Goal: Information Seeking & Learning: Check status

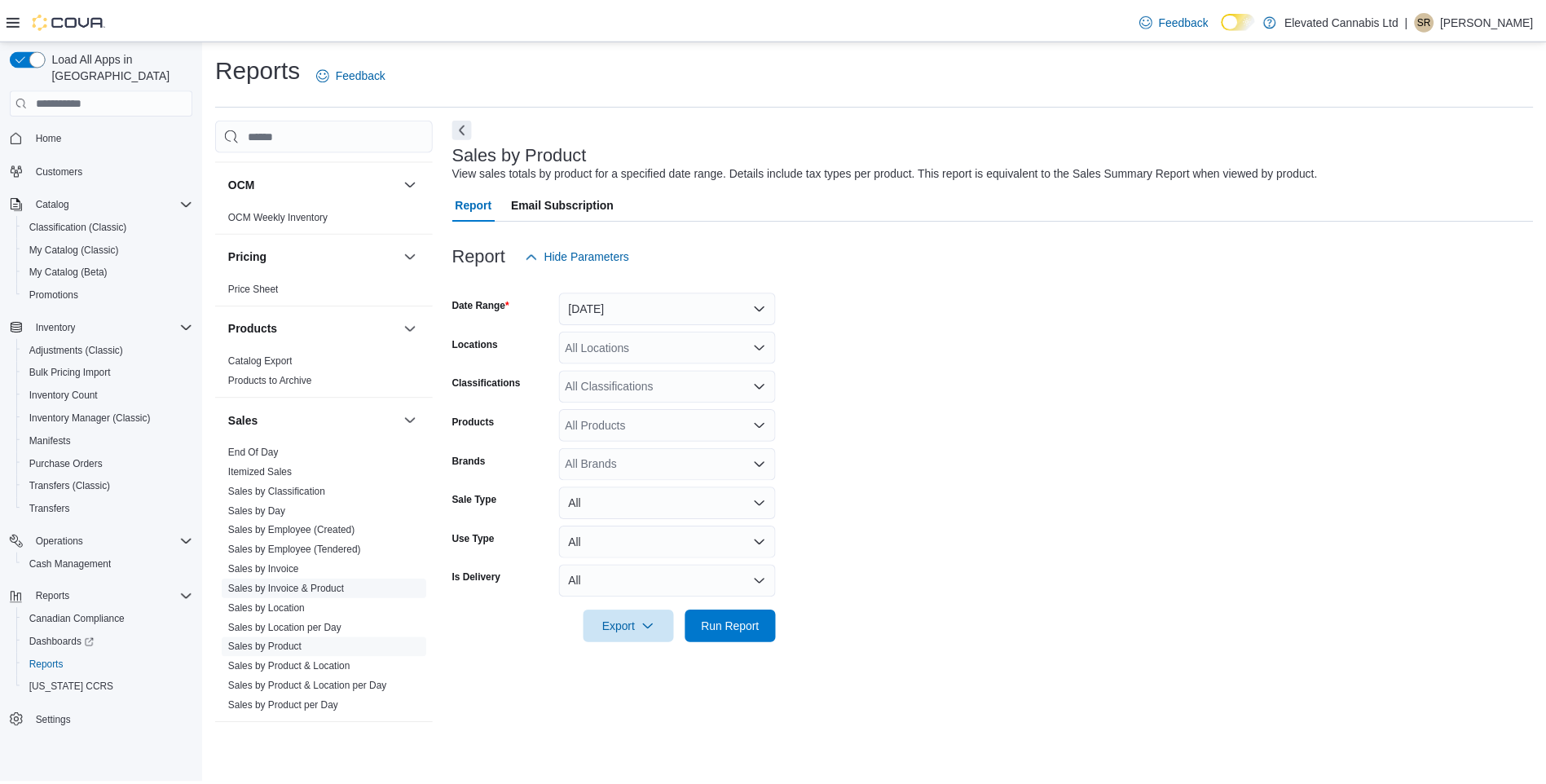
scroll to position [814, 0]
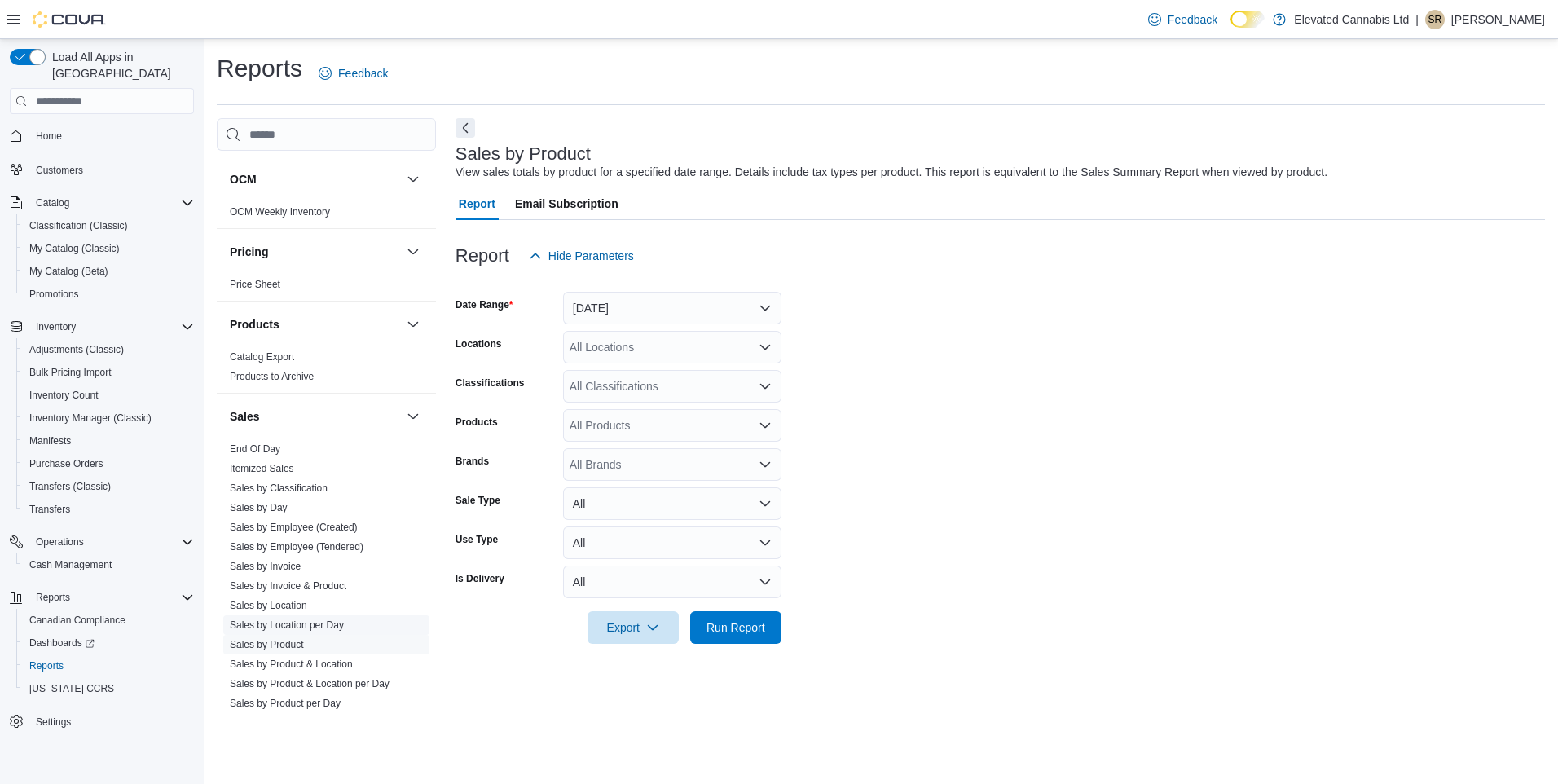
drag, startPoint x: 285, startPoint y: 640, endPoint x: 363, endPoint y: 630, distance: 78.6
click at [285, 640] on link "Sales by Product" at bounding box center [266, 644] width 74 height 11
click at [616, 464] on div "All Brands" at bounding box center [672, 465] width 219 height 33
type input "***"
click at [629, 491] on span "JBuds Craft Cannabis" at bounding box center [671, 492] width 199 height 16
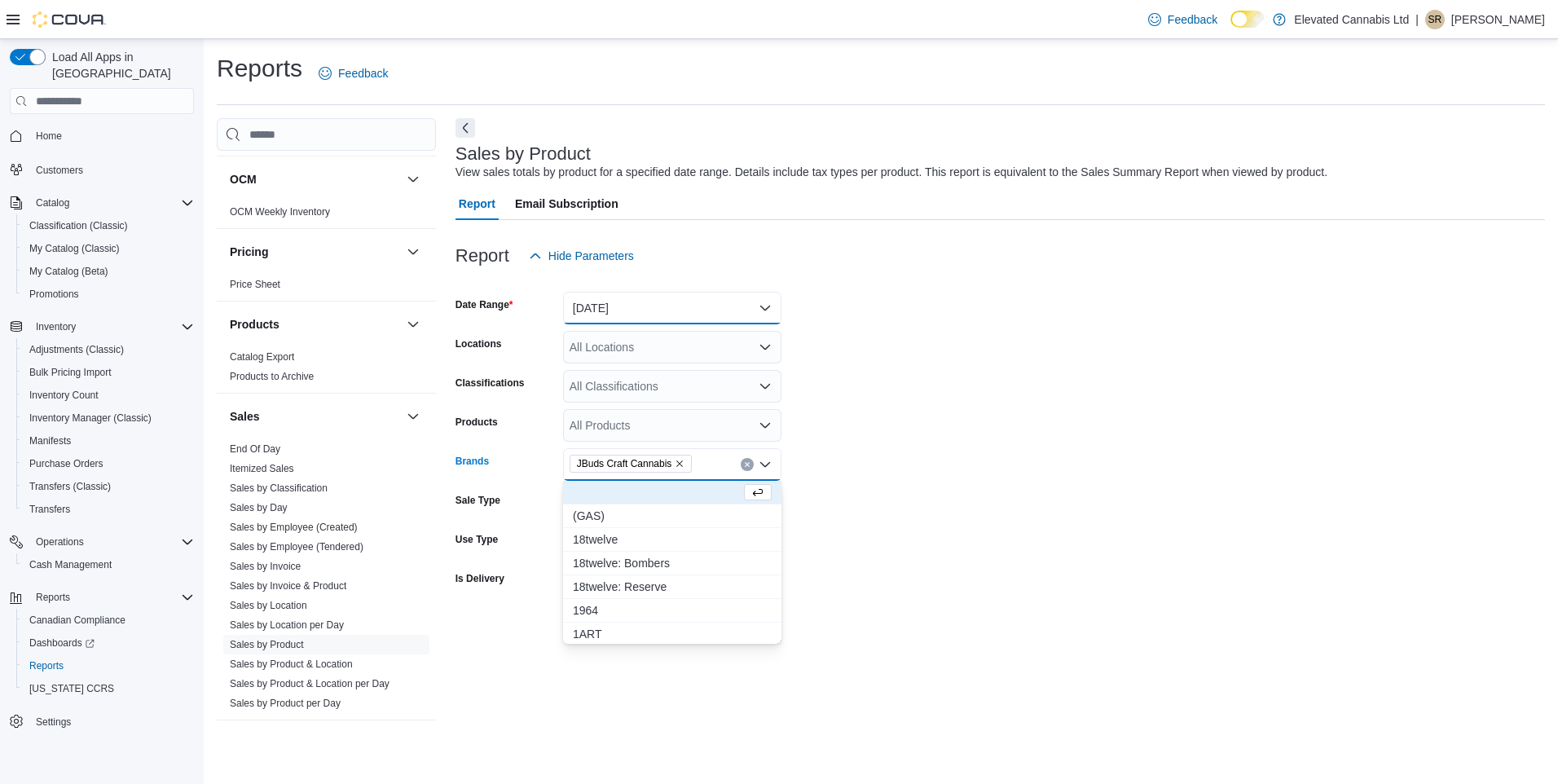
click at [633, 304] on button "[DATE]" at bounding box center [672, 308] width 219 height 33
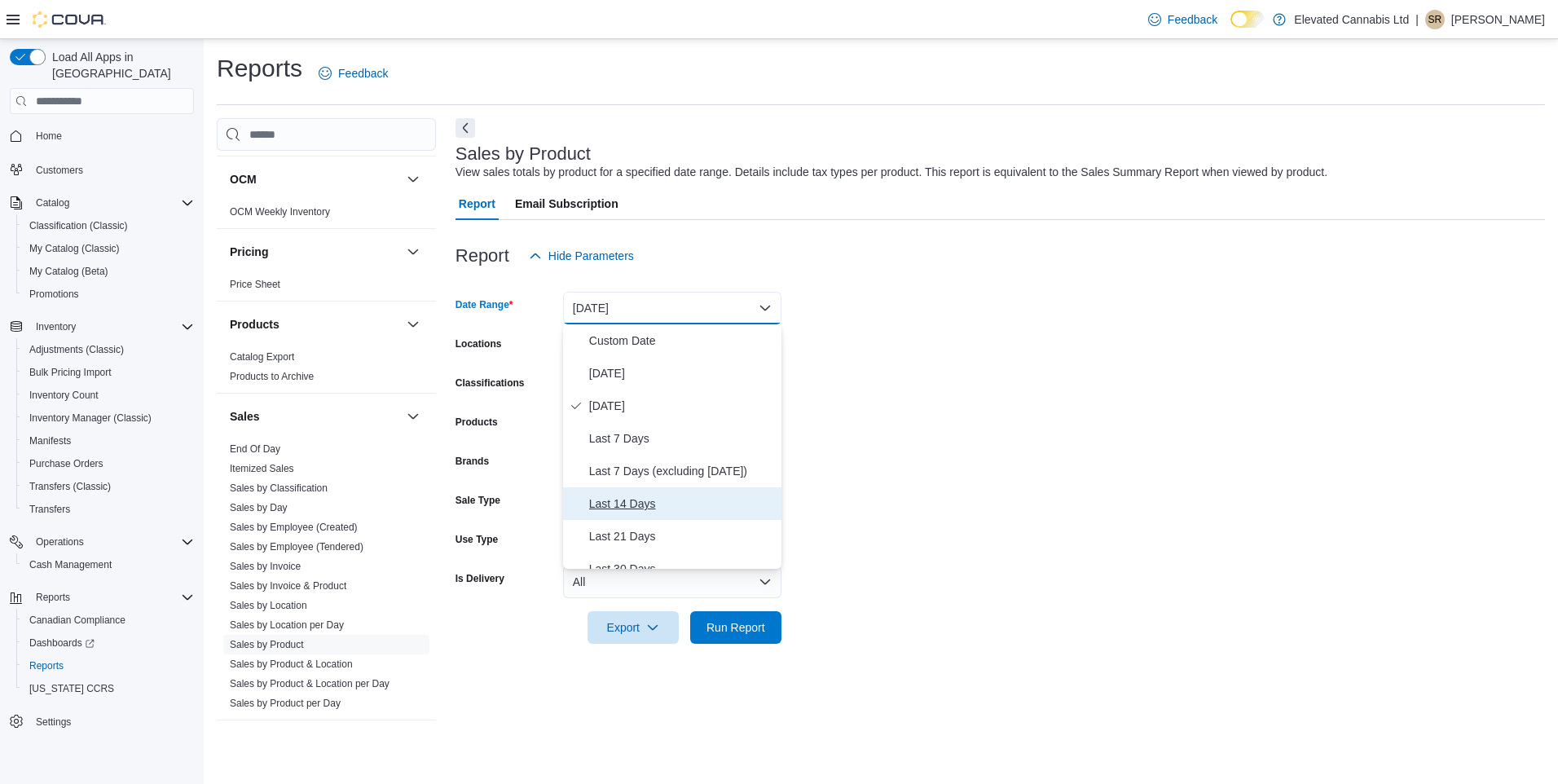
click at [625, 504] on span "Last 14 Days" at bounding box center [682, 503] width 186 height 20
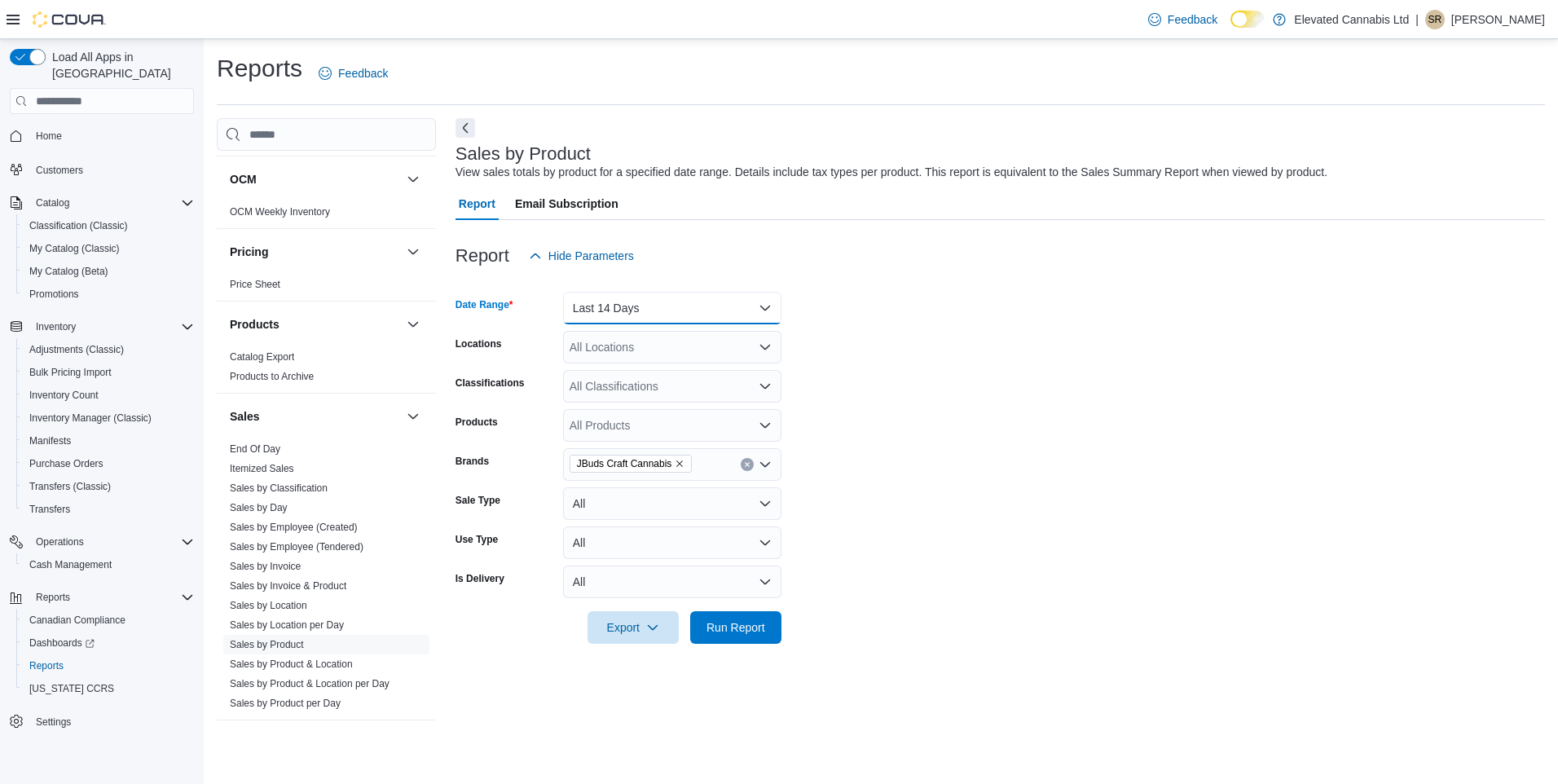
click at [641, 302] on button "Last 14 Days" at bounding box center [672, 308] width 219 height 33
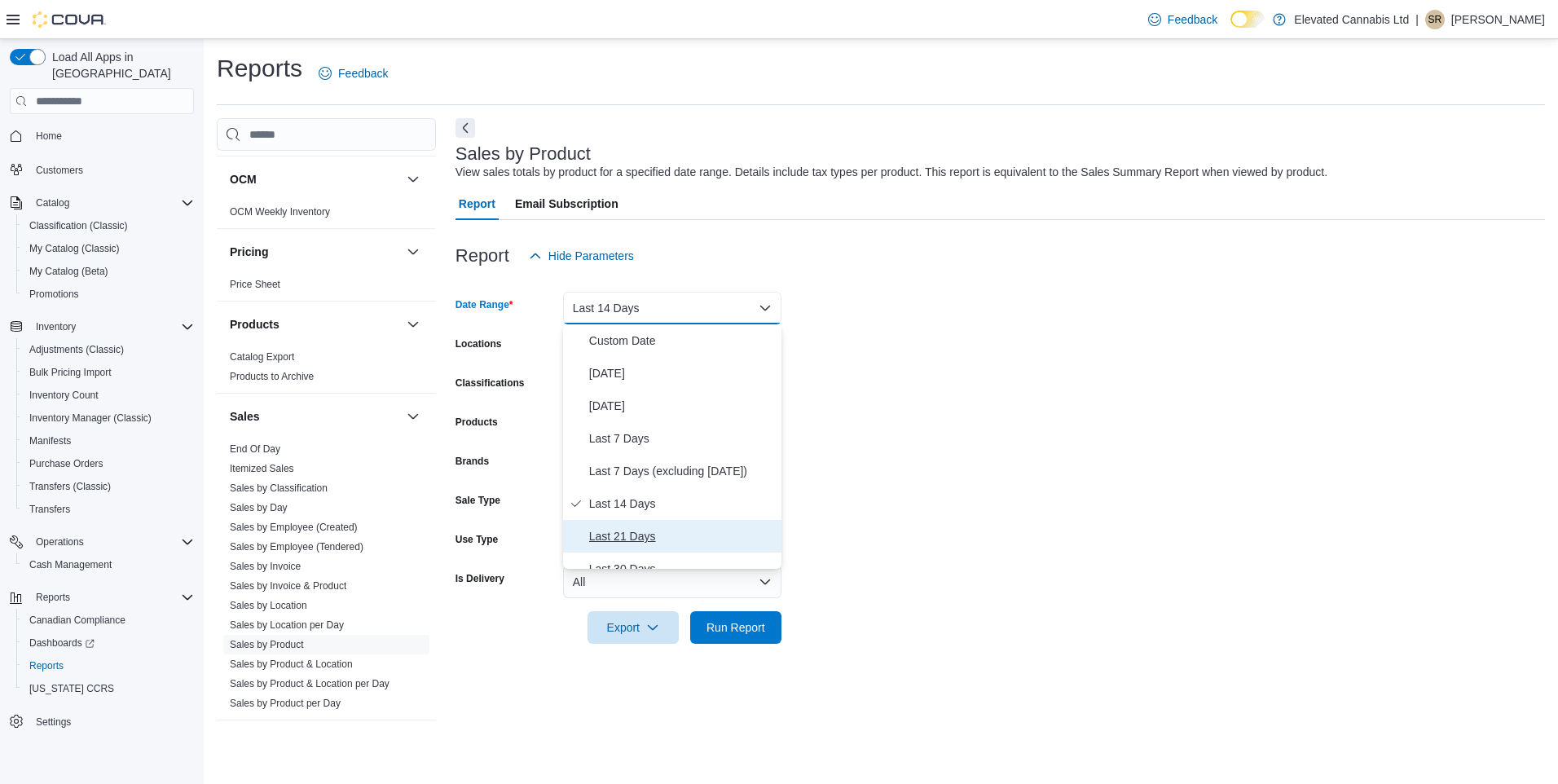
click at [637, 533] on span "Last 21 Days" at bounding box center [682, 536] width 186 height 20
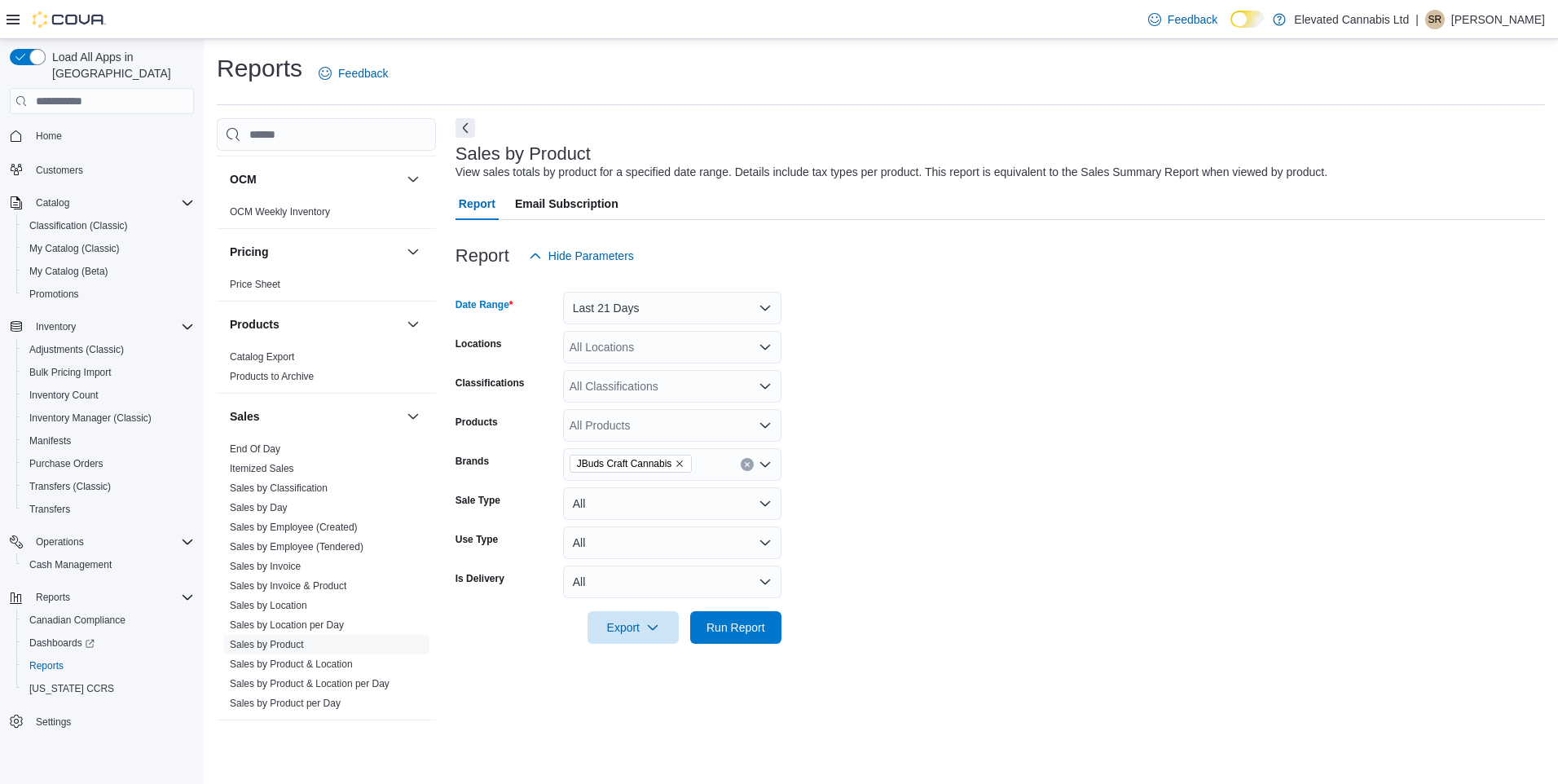
click at [933, 503] on form "Date Range Last 21 Days Locations All Locations Classifications All Classificat…" at bounding box center [1000, 458] width 1090 height 371
click at [739, 625] on span "Run Report" at bounding box center [736, 626] width 59 height 16
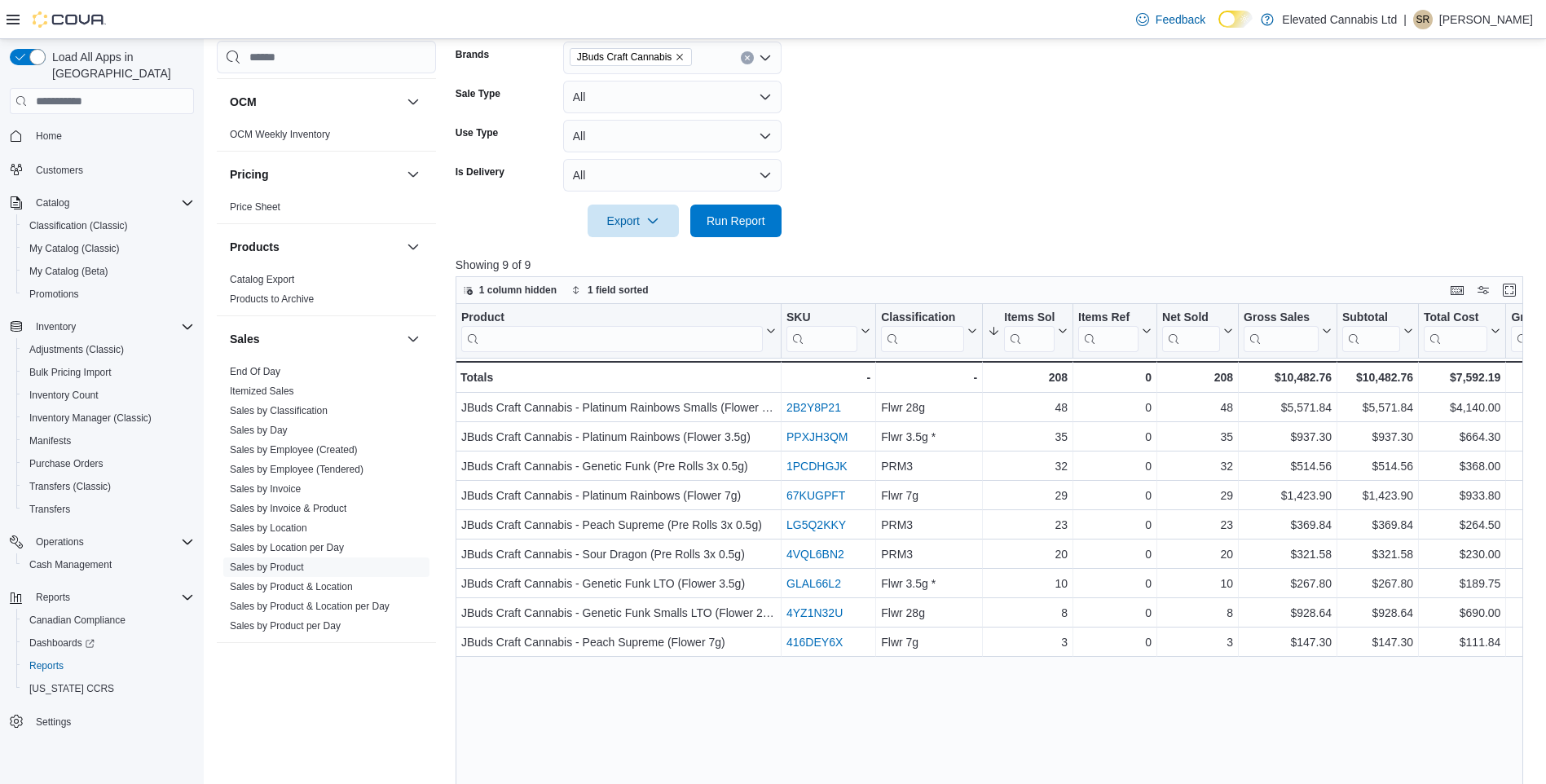
scroll to position [408, 0]
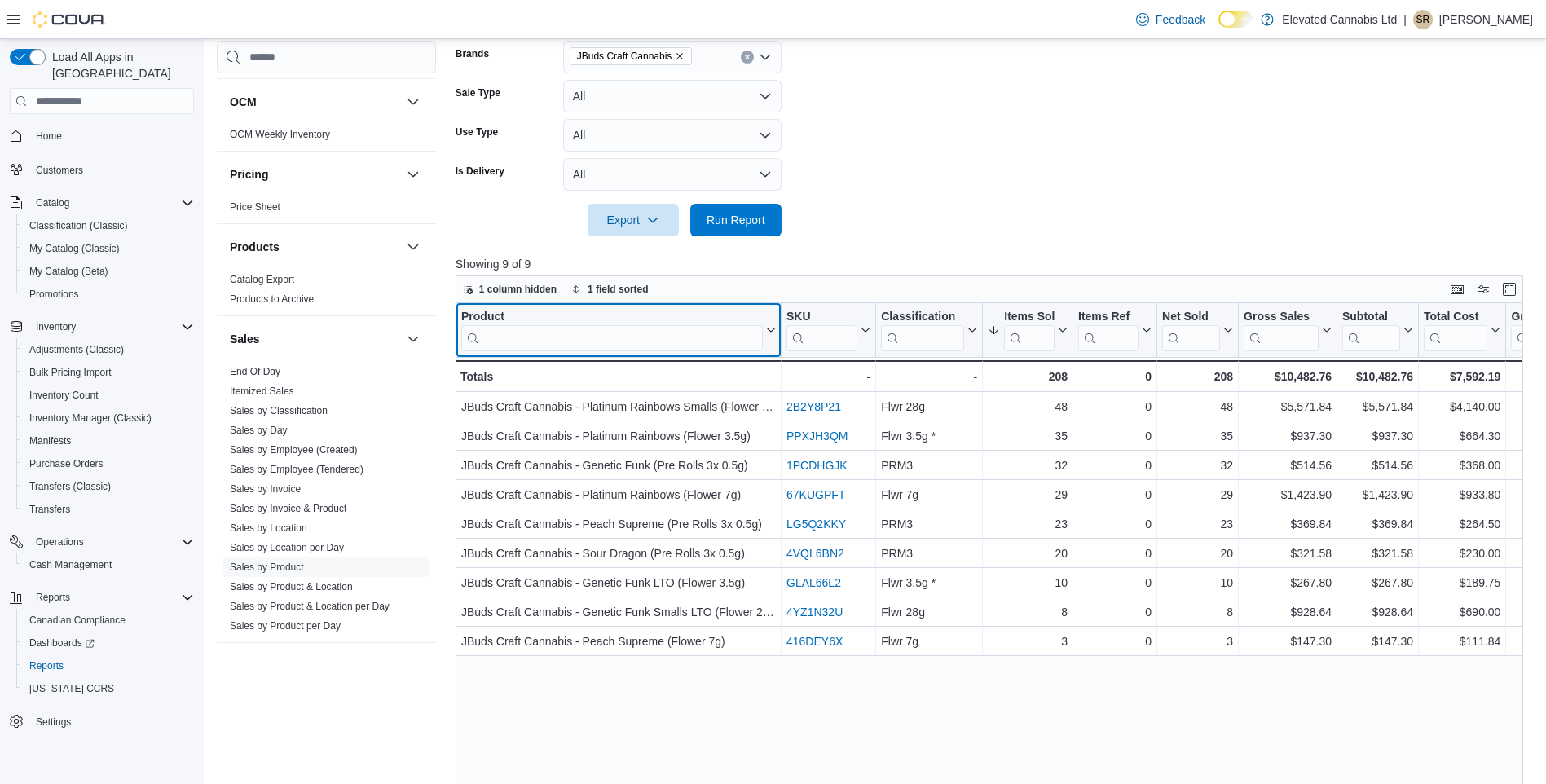
click at [593, 330] on input "search" at bounding box center [613, 338] width 302 height 26
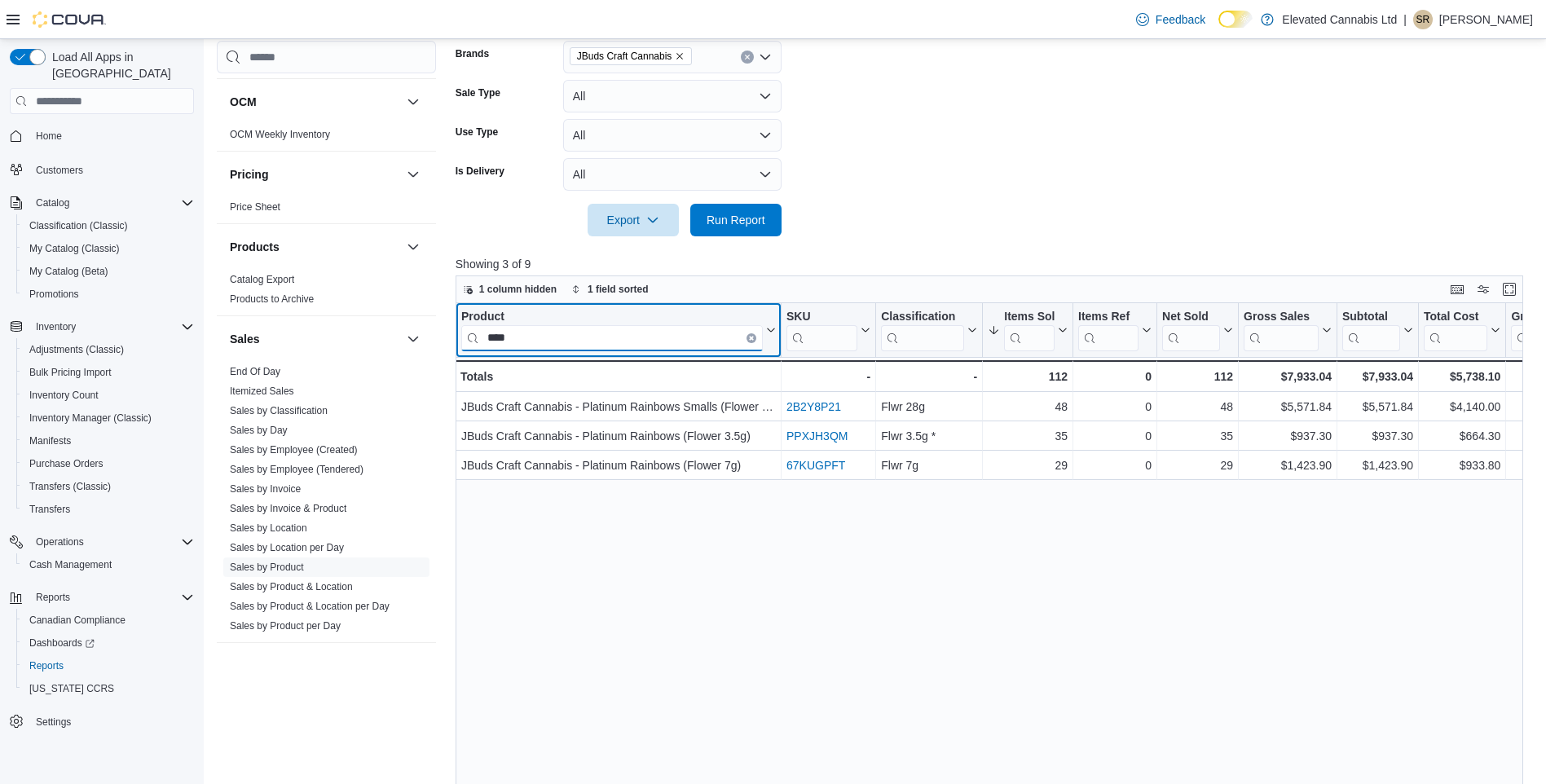
type input "****"
